Goal: Transaction & Acquisition: Purchase product/service

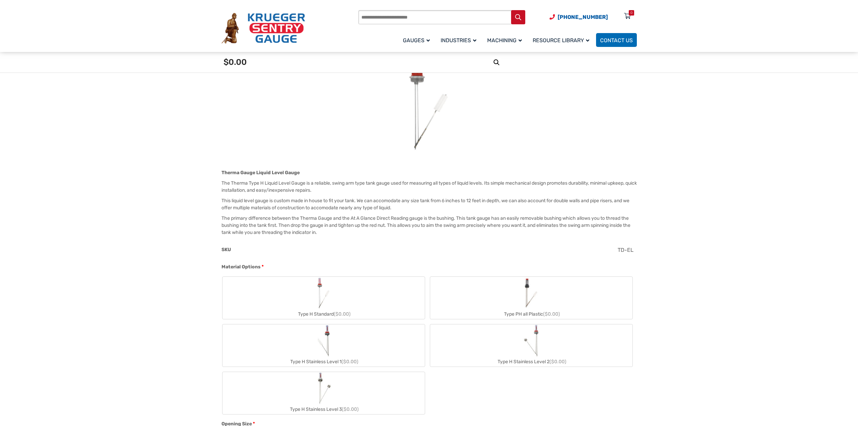
scroll to position [212, 0]
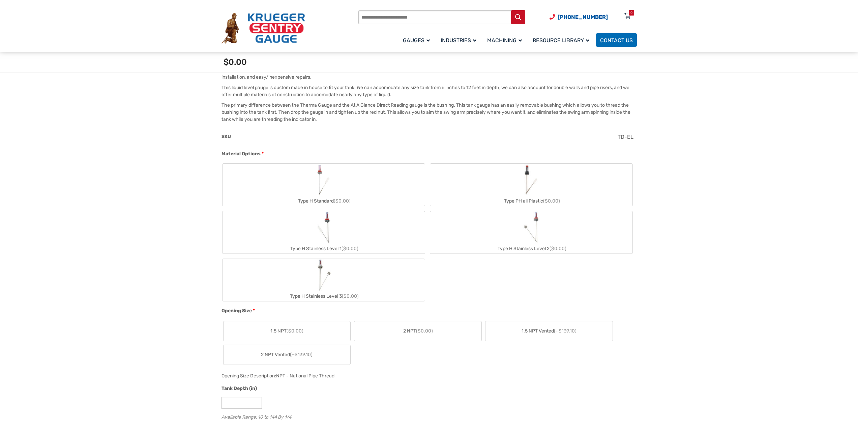
click at [384, 188] on label "Type H Standard ($0.00)" at bounding box center [324, 185] width 202 height 42
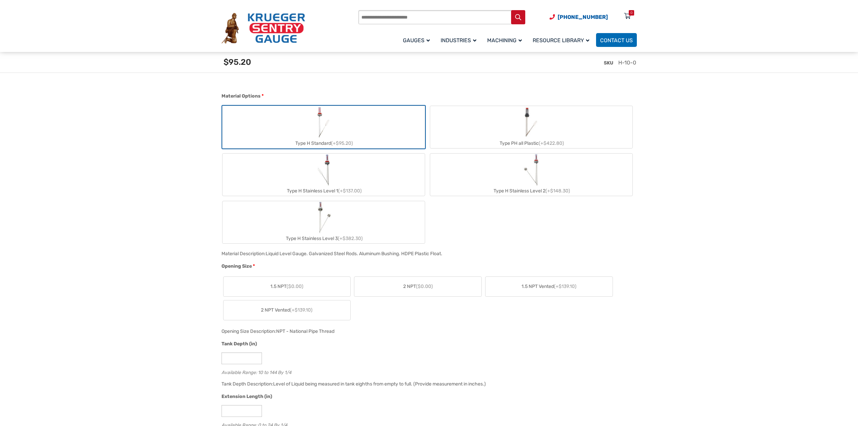
scroll to position [347, 0]
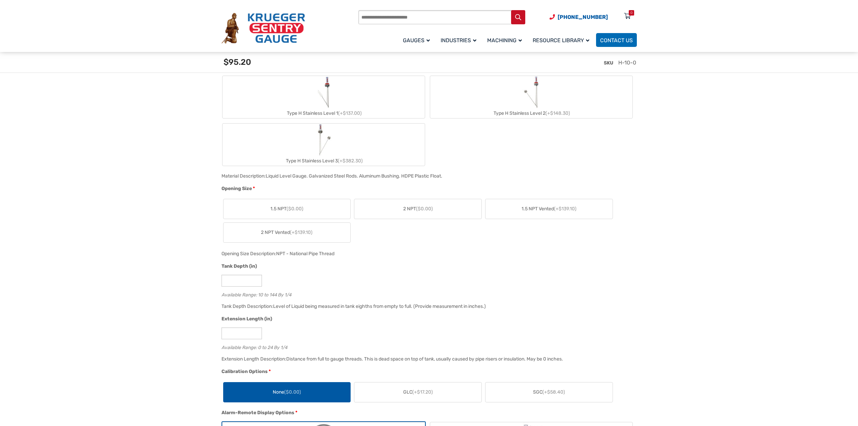
click at [436, 204] on label "2 NPT ($0.00)" at bounding box center [417, 209] width 127 height 20
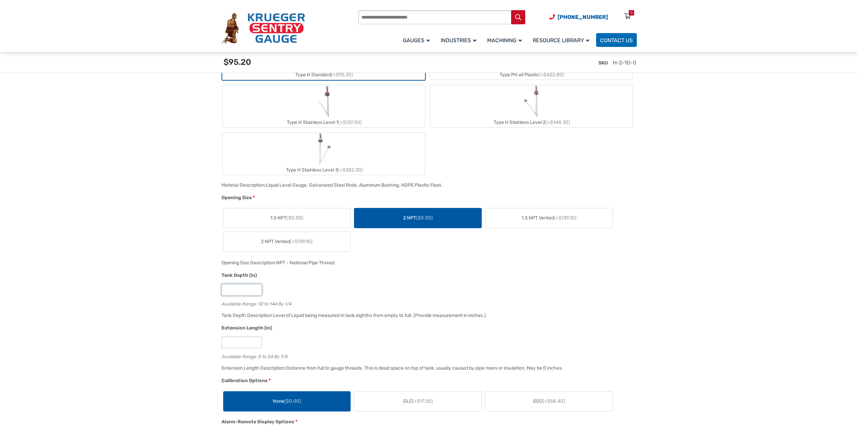
drag, startPoint x: 243, startPoint y: 289, endPoint x: 198, endPoint y: 289, distance: 45.5
type input "*"
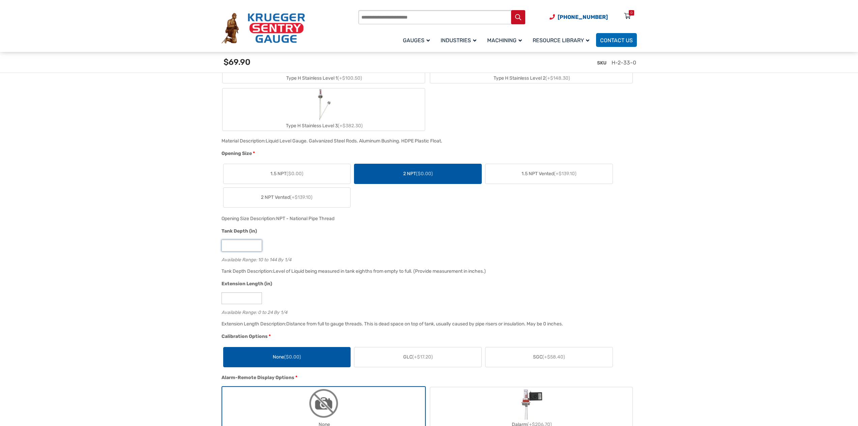
scroll to position [448, 0]
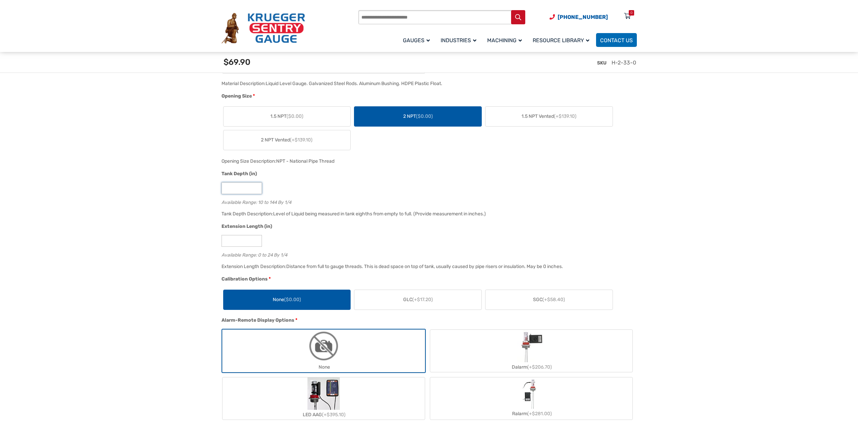
type input "**"
drag, startPoint x: 244, startPoint y: 245, endPoint x: 203, endPoint y: 244, distance: 40.8
click at [203, 244] on section "🔍 Therma Gauge $ 0.00 Therma Gauge Liquid Level Gauge The Therma Type H Liquid …" at bounding box center [429, 408] width 858 height 1414
click at [184, 296] on section "🔍 Therma Gauge $ 0.00 Therma Gauge Liquid Level Gauge The Therma Type H Liquid …" at bounding box center [429, 408] width 858 height 1414
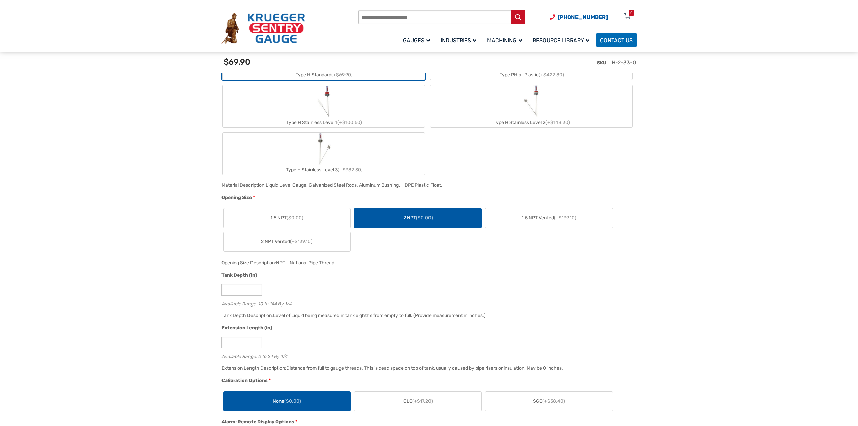
scroll to position [458, 0]
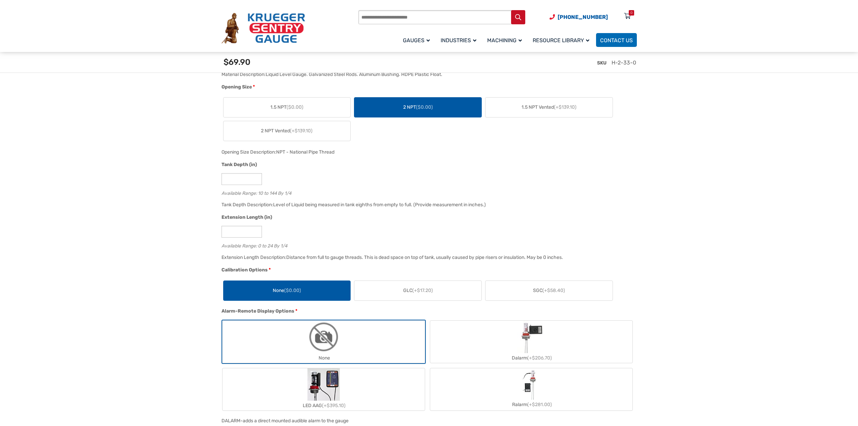
click at [444, 290] on label "GLC (+$17.20)" at bounding box center [417, 291] width 127 height 20
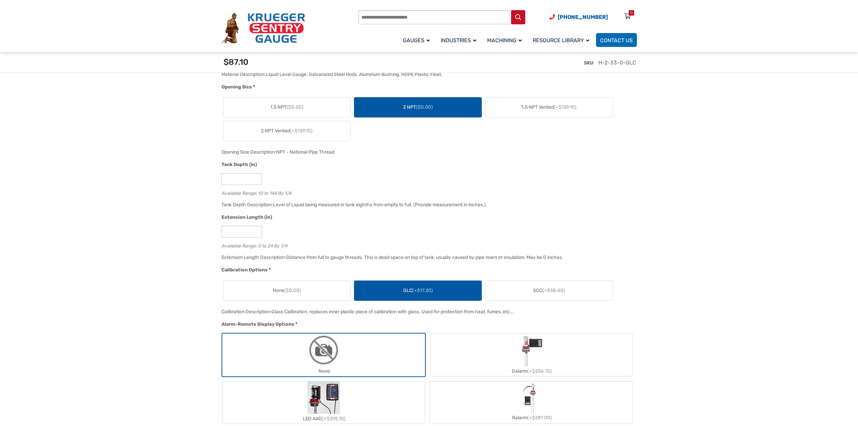
scroll to position [592, 0]
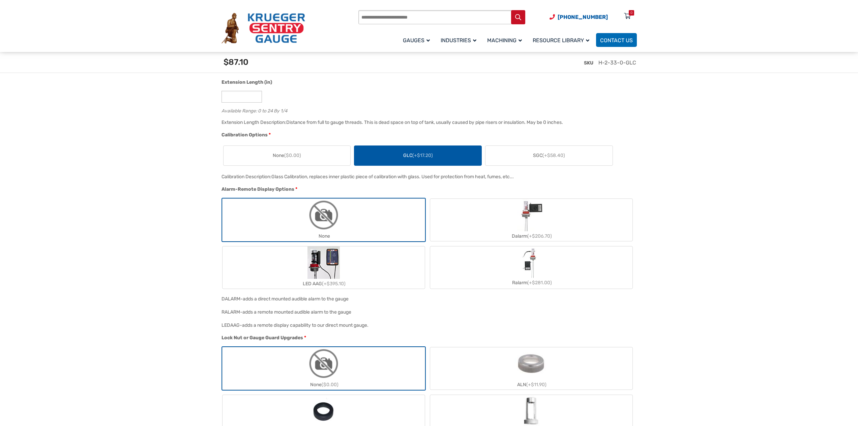
click at [557, 156] on span "(+$58.40)" at bounding box center [554, 155] width 23 height 6
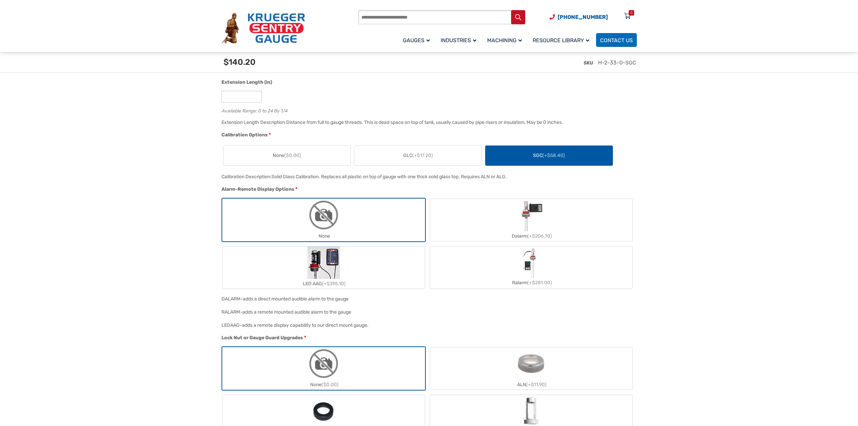
click at [285, 155] on span "None ($0.00)" at bounding box center [287, 155] width 28 height 7
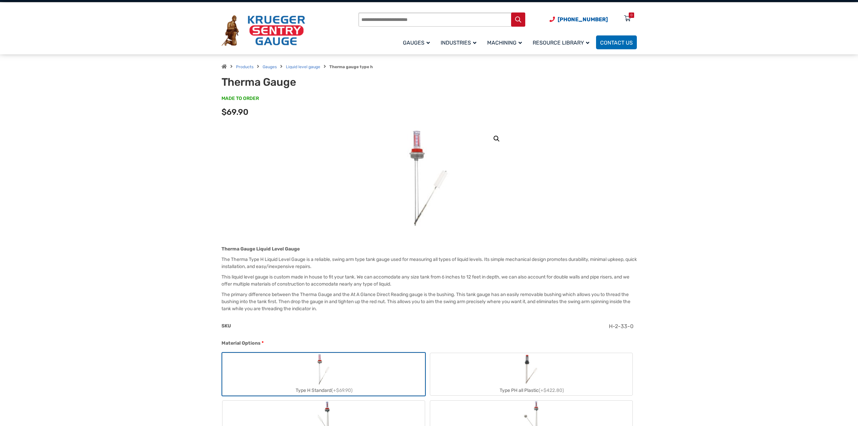
scroll to position [0, 0]
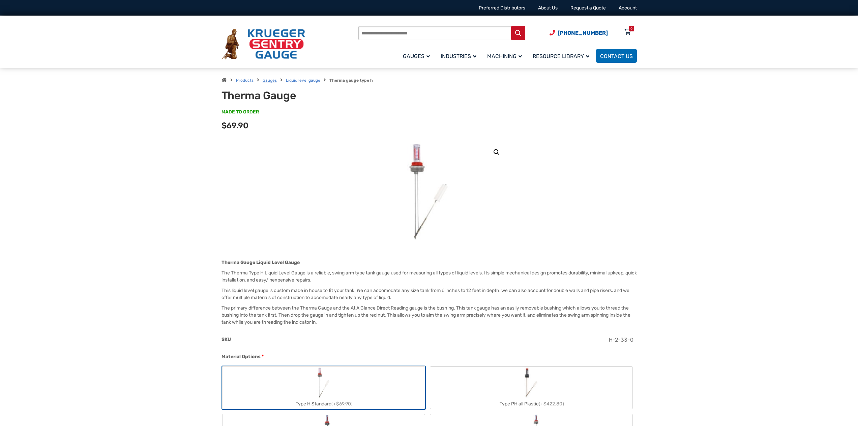
click at [265, 79] on link "Gauges" at bounding box center [270, 80] width 14 height 5
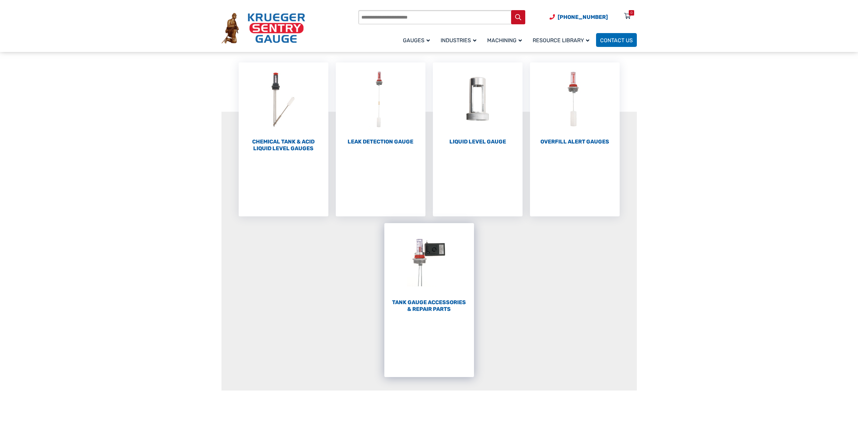
scroll to position [69, 0]
click at [433, 305] on h2 "Tank Gauge Accessories & Repair Parts (59)" at bounding box center [429, 305] width 90 height 13
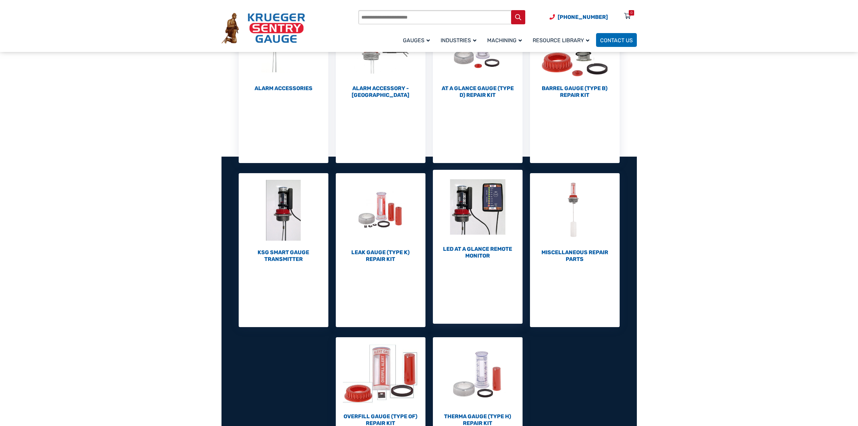
scroll to position [202, 0]
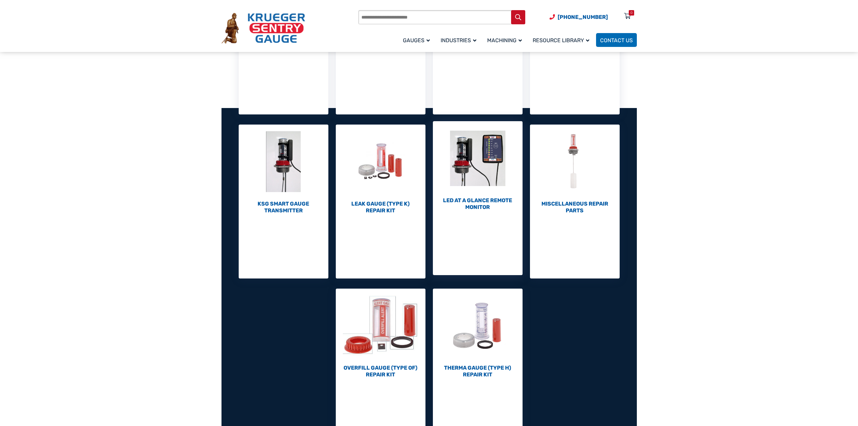
click at [469, 213] on li "LED At A Glance Remote Monitor (1)" at bounding box center [478, 198] width 90 height 154
click at [471, 203] on h2 "LED At A Glance Remote Monitor (1)" at bounding box center [478, 203] width 90 height 13
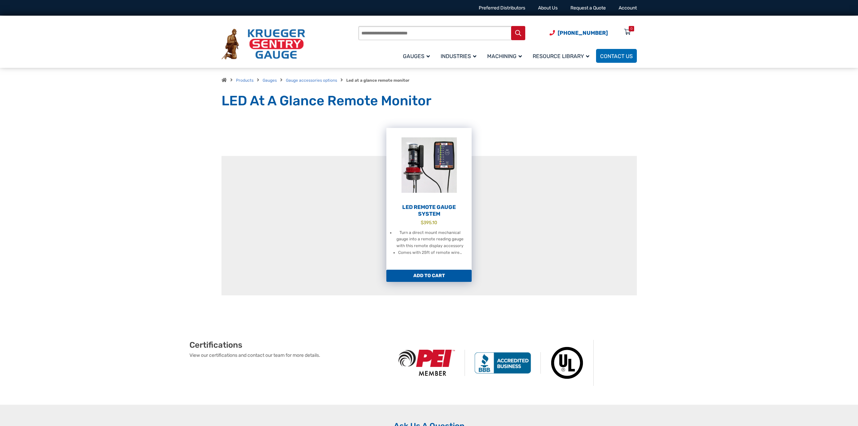
click at [435, 203] on link "LED Remote Gauge System $ 395.10 Turn a direct mount mechanical gauge into a re…" at bounding box center [428, 199] width 85 height 142
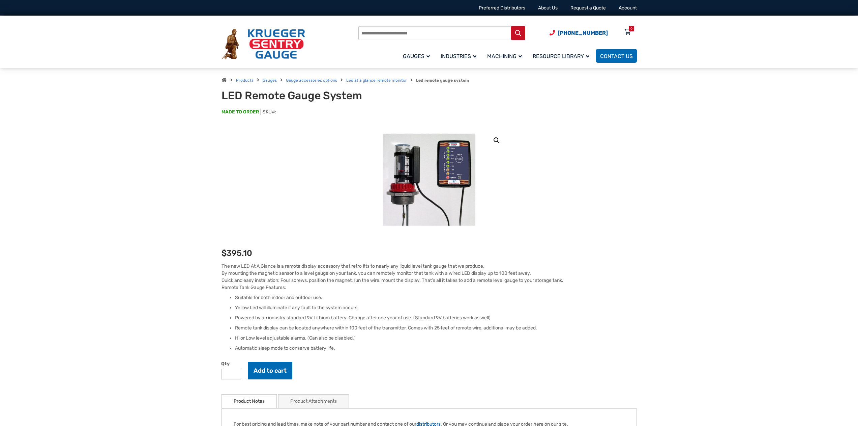
click at [272, 77] on span "Gauges" at bounding box center [270, 80] width 14 height 6
click at [270, 82] on link "Gauges" at bounding box center [270, 80] width 14 height 5
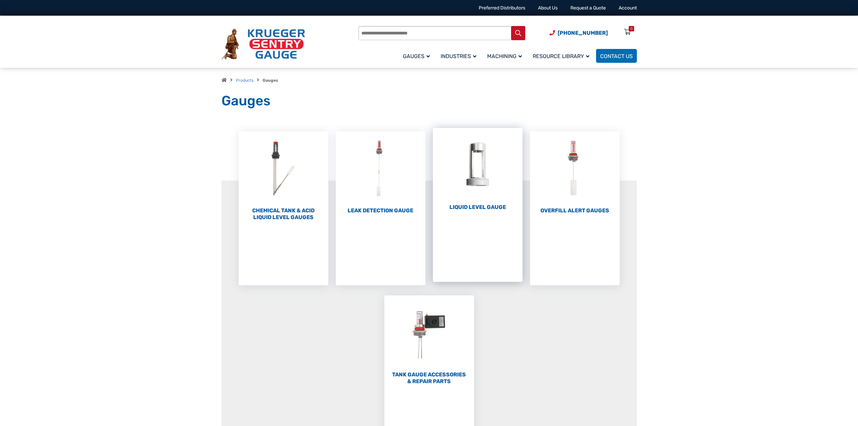
click at [484, 196] on img "Visit product category Liquid Level Gauge" at bounding box center [478, 165] width 90 height 74
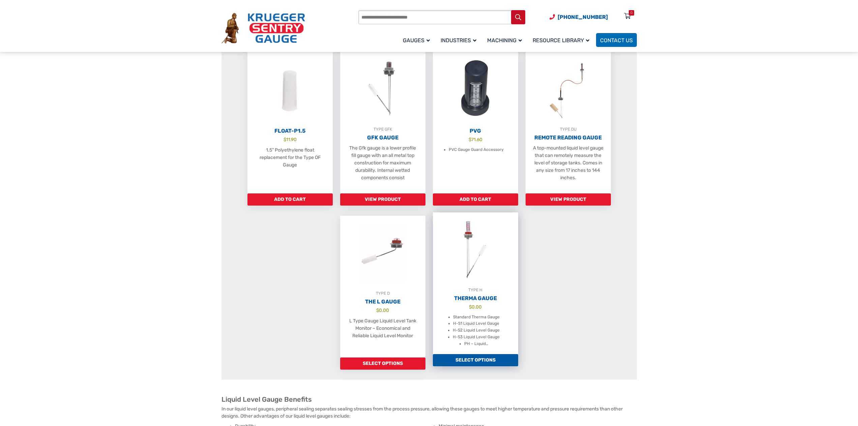
scroll to position [371, 0]
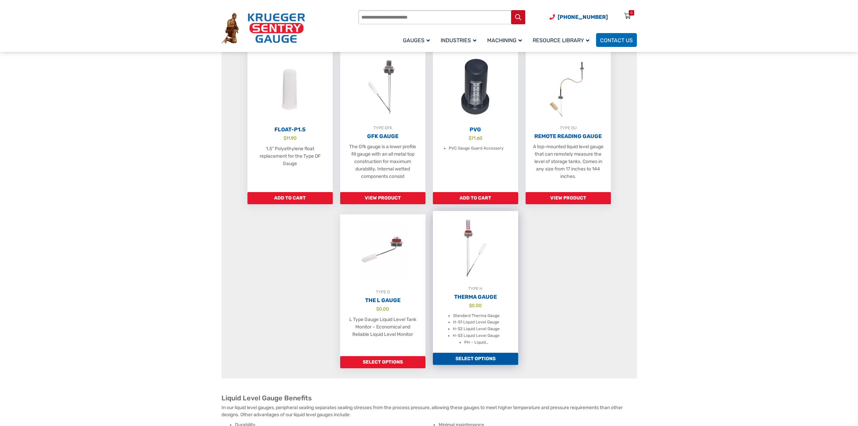
click at [477, 292] on div "TYPE H" at bounding box center [475, 288] width 85 height 7
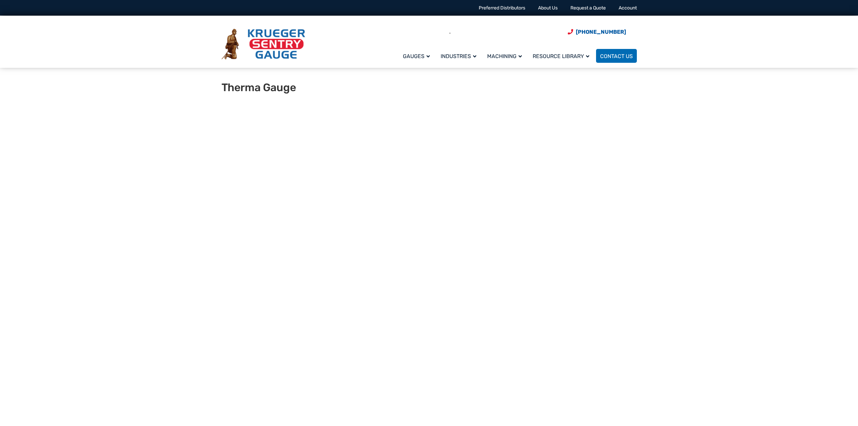
type input "**"
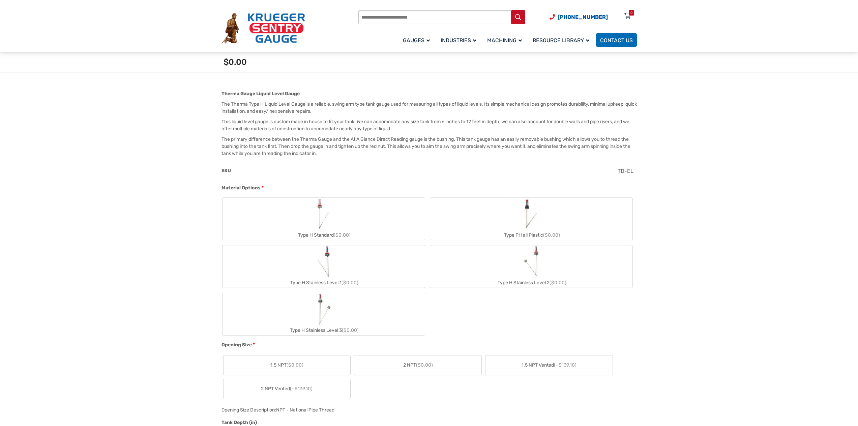
scroll to position [178, 0]
